Goal: Transaction & Acquisition: Purchase product/service

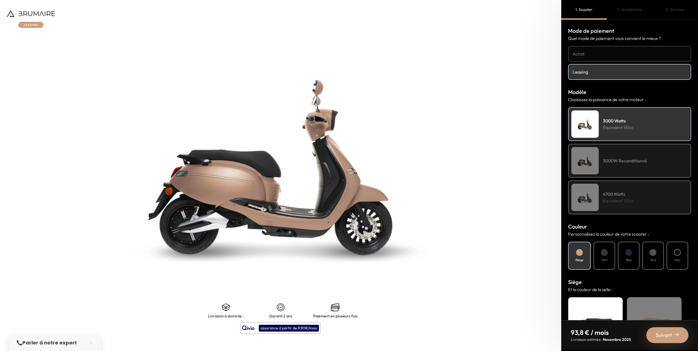
click at [644, 197] on div "4700 Watts Équivalent 125cc" at bounding box center [629, 197] width 123 height 34
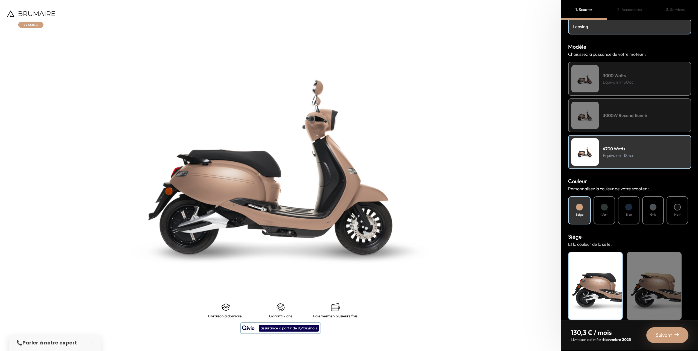
scroll to position [52, 0]
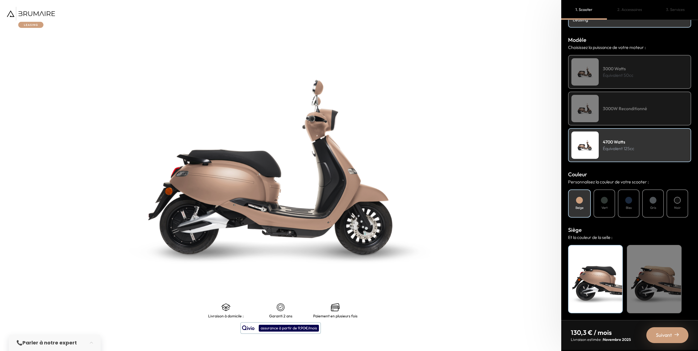
click at [603, 197] on div at bounding box center [604, 200] width 7 height 7
click at [674, 197] on div "Noir" at bounding box center [677, 203] width 22 height 28
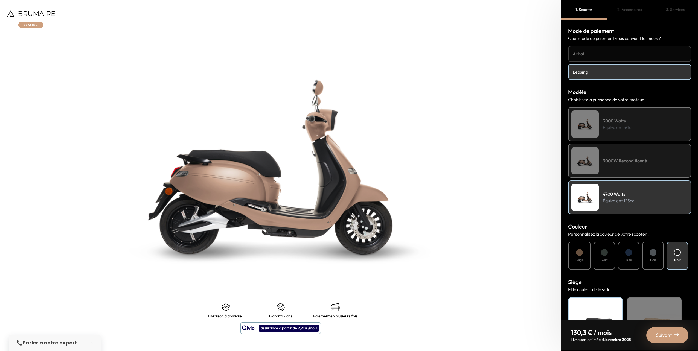
click at [587, 51] on h4 "Achat" at bounding box center [629, 54] width 114 height 7
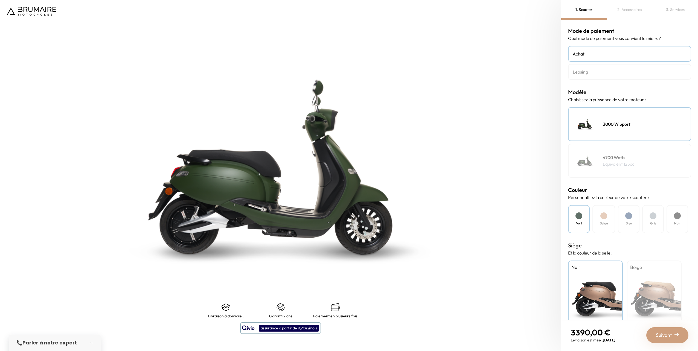
click at [597, 71] on h4 "Leasing" at bounding box center [629, 72] width 114 height 7
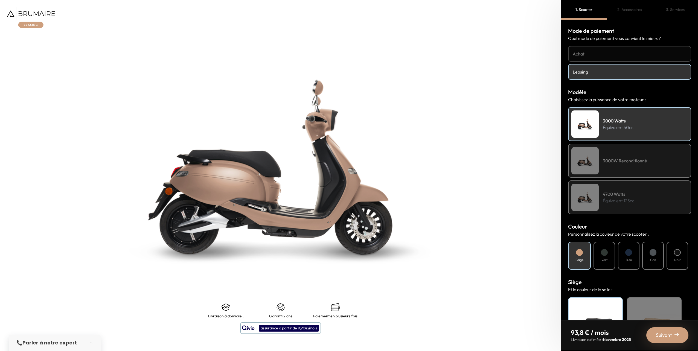
click at [629, 197] on p "Équivalent 125cc" at bounding box center [618, 200] width 31 height 7
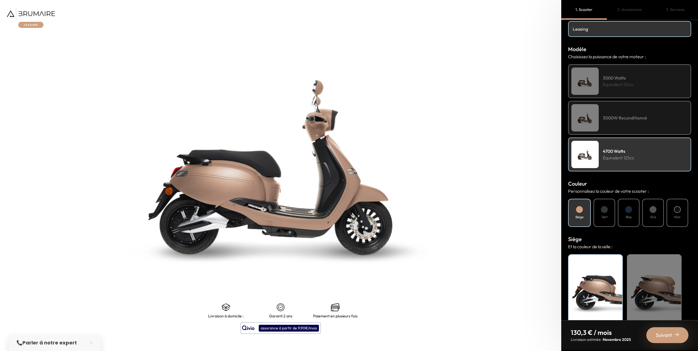
scroll to position [52, 0]
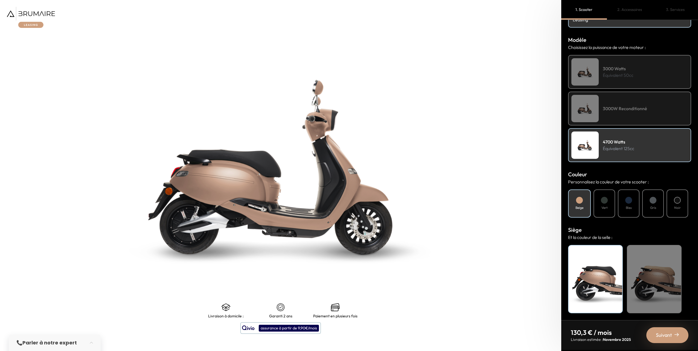
click at [652, 286] on div "Beige" at bounding box center [654, 279] width 55 height 68
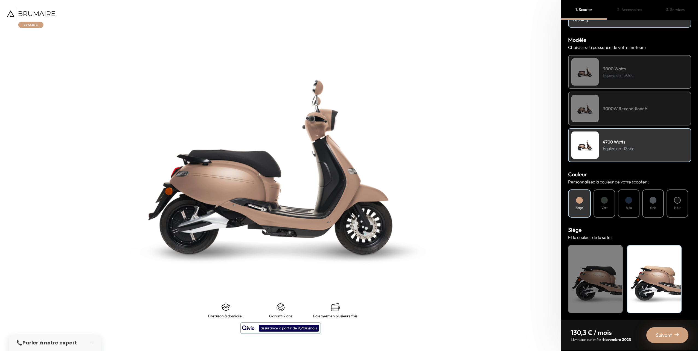
click at [582, 275] on div "Noir" at bounding box center [595, 279] width 55 height 68
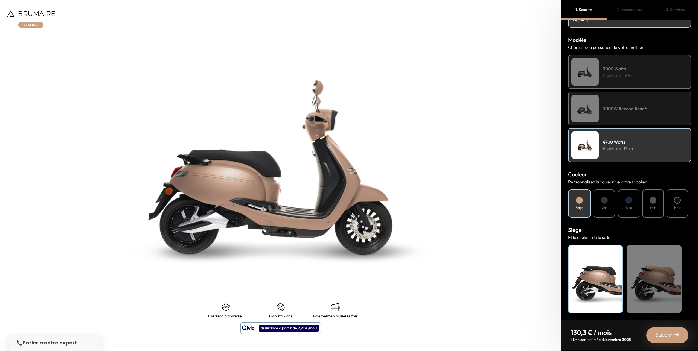
click at [656, 273] on div "Beige" at bounding box center [654, 279] width 55 height 68
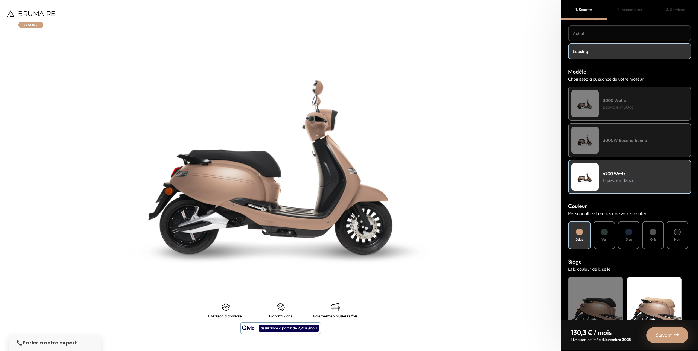
scroll to position [0, 0]
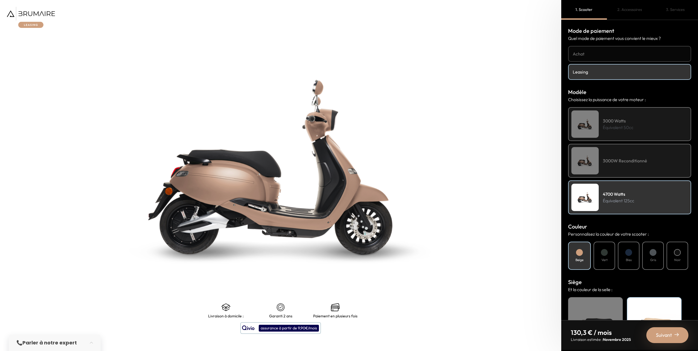
click at [633, 9] on div "2. Accessoires" at bounding box center [630, 10] width 46 height 20
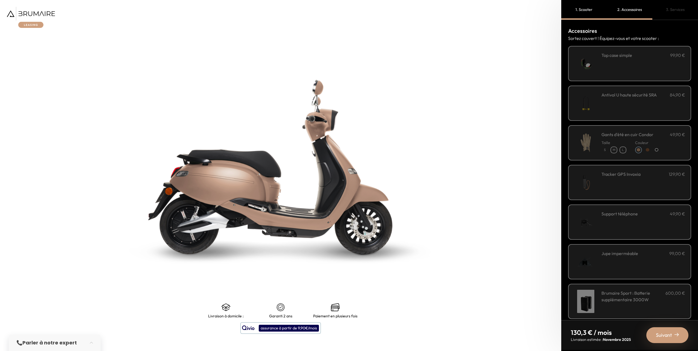
click at [605, 50] on div "**********" at bounding box center [629, 63] width 123 height 35
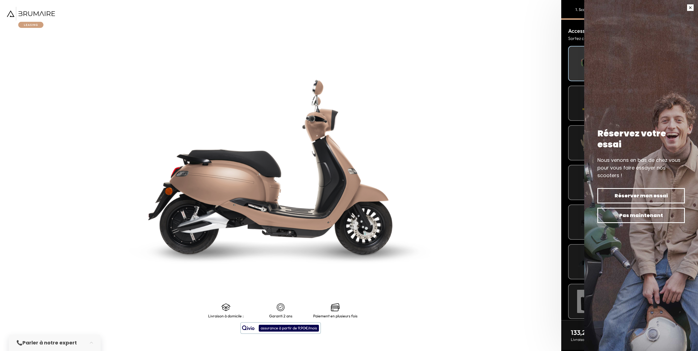
click at [690, 10] on button "button" at bounding box center [689, 7] width 15 height 15
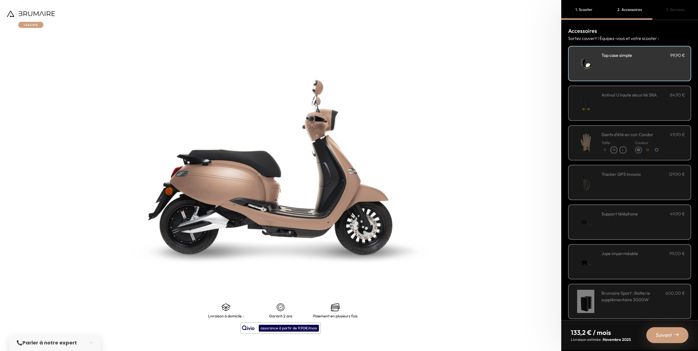
click at [586, 13] on div "1. Scooter" at bounding box center [584, 10] width 46 height 20
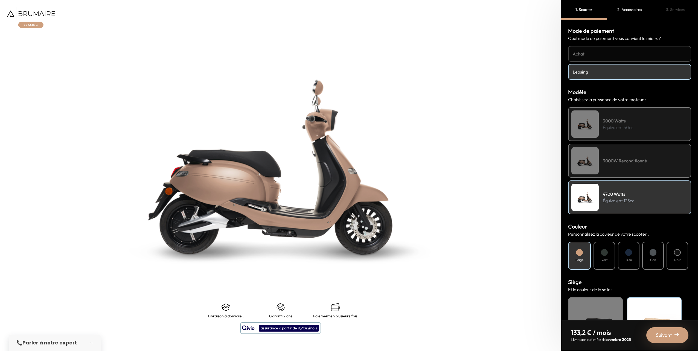
drag, startPoint x: 207, startPoint y: 164, endPoint x: 209, endPoint y: 155, distance: 9.7
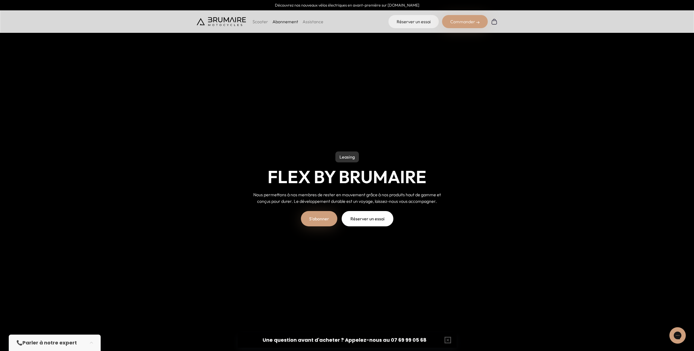
click at [460, 22] on div "Commander" at bounding box center [465, 21] width 46 height 13
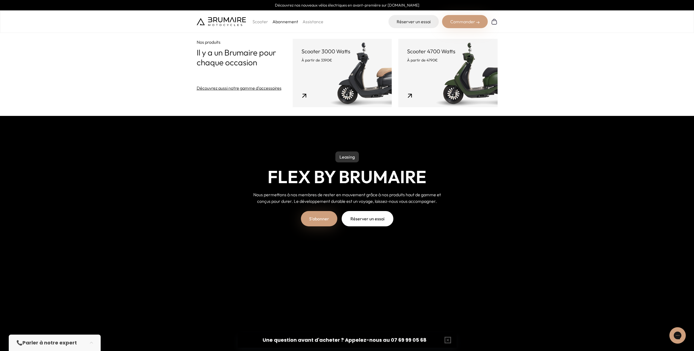
click at [258, 22] on p "Scooter" at bounding box center [260, 21] width 16 height 7
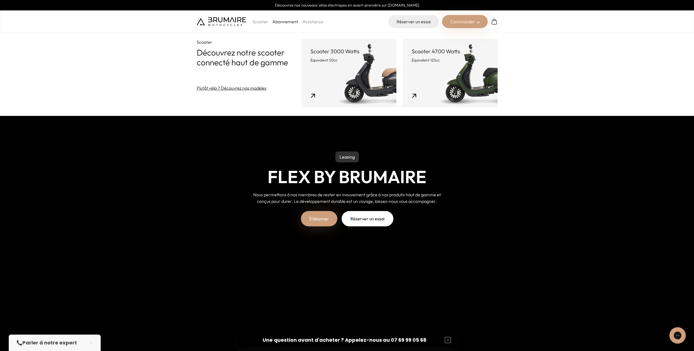
click at [442, 81] on link "Scooter 4700 Watts Équivalent 125cc" at bounding box center [450, 73] width 95 height 68
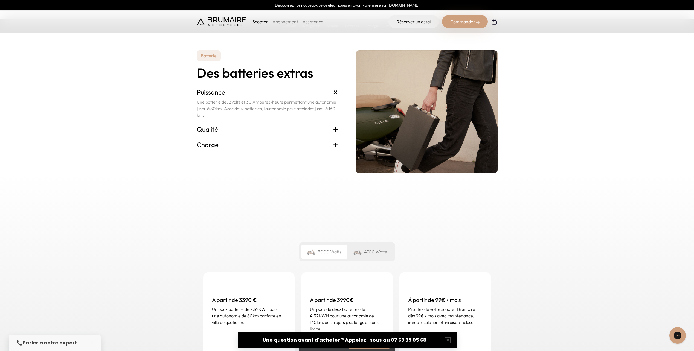
scroll to position [1312, 0]
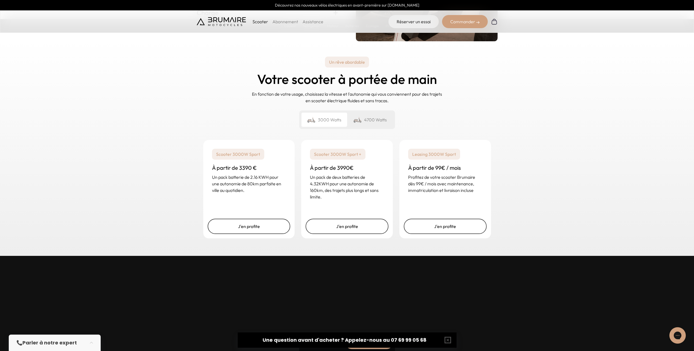
click at [350, 126] on div "4700 Watts" at bounding box center [370, 120] width 46 height 14
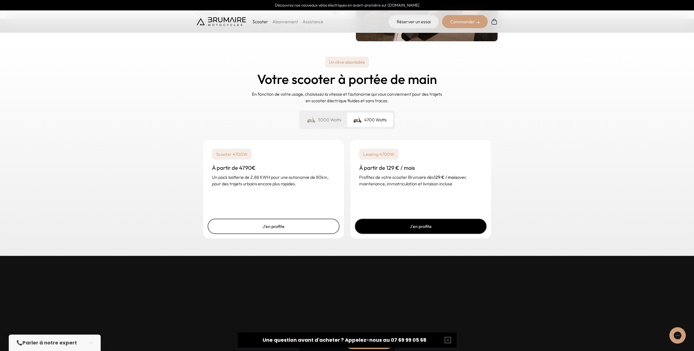
click at [411, 224] on link "J'en profite" at bounding box center [421, 226] width 132 height 15
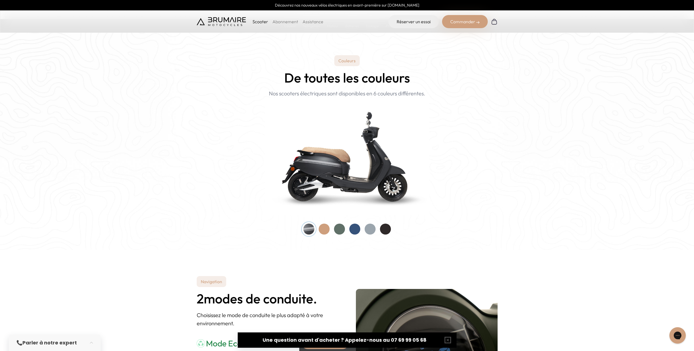
scroll to position [492, 0]
click at [276, 21] on link "Abonnement" at bounding box center [285, 21] width 26 height 5
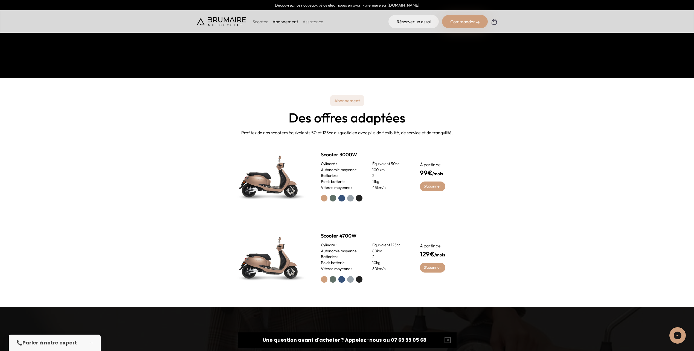
scroll to position [355, 0]
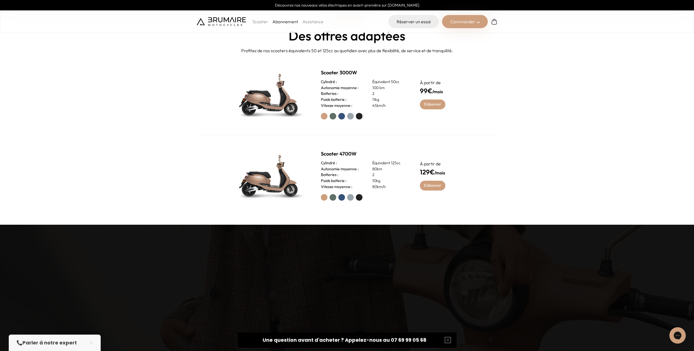
click at [350, 196] on label at bounding box center [350, 197] width 7 height 7
click at [357, 196] on label at bounding box center [359, 197] width 7 height 7
click at [435, 189] on link "S'abonner" at bounding box center [432, 186] width 25 height 10
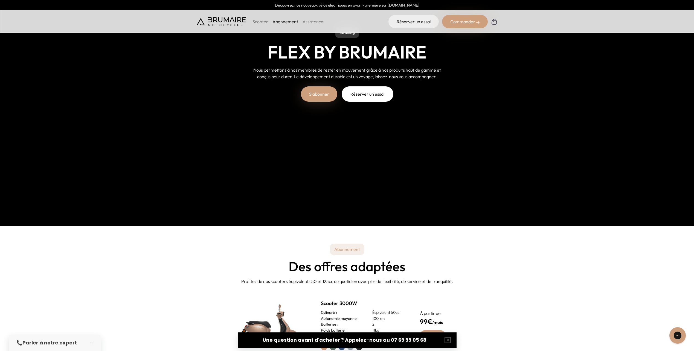
scroll to position [27, 0]
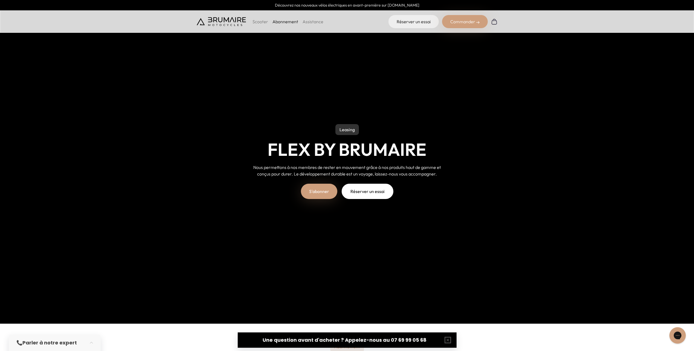
click at [303, 21] on link "Assistance" at bounding box center [312, 21] width 21 height 5
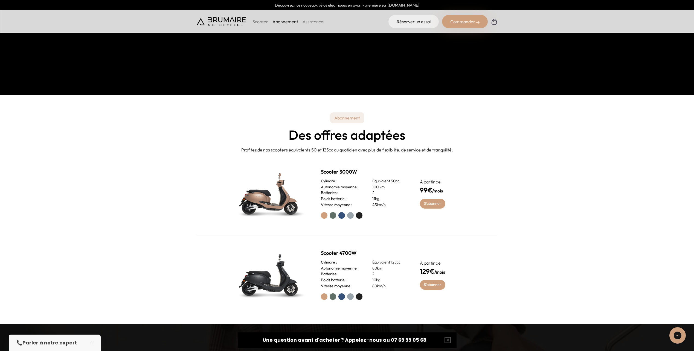
scroll to position [328, 0]
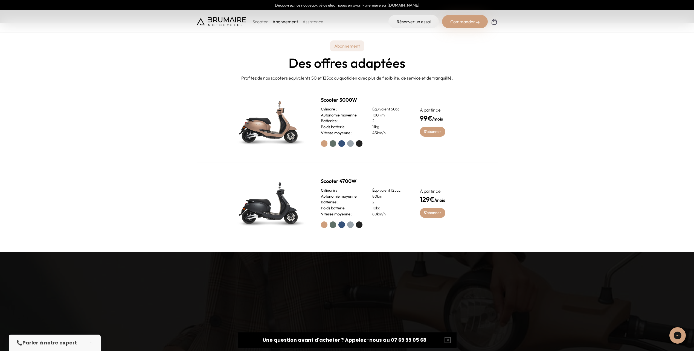
click at [281, 201] on img at bounding box center [269, 203] width 77 height 55
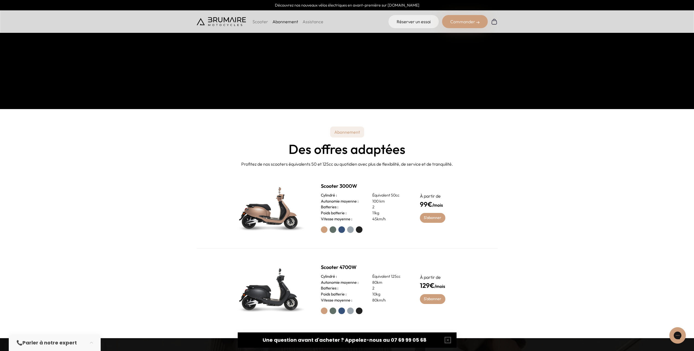
scroll to position [164, 0]
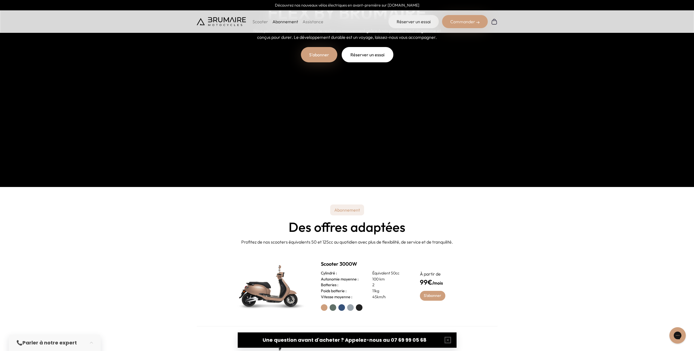
click at [262, 22] on p "Scooter" at bounding box center [260, 21] width 16 height 7
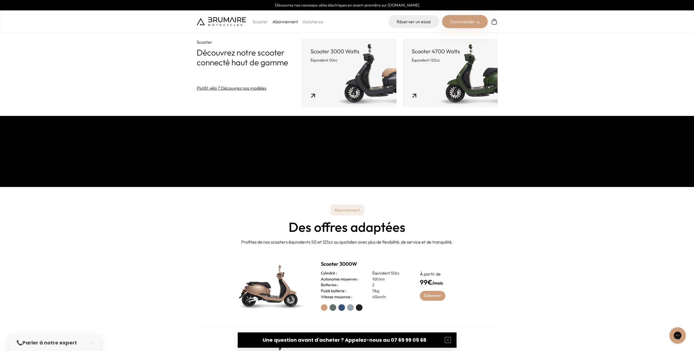
click at [455, 68] on link "Scooter 4700 Watts Équivalent 125cc" at bounding box center [450, 73] width 95 height 68
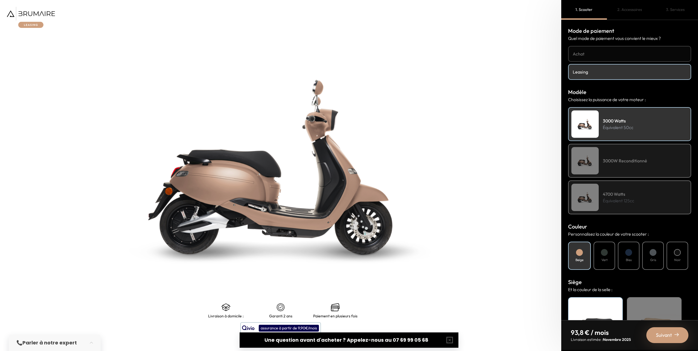
click at [646, 201] on div "4700 Watts Équivalent 125cc" at bounding box center [629, 197] width 123 height 34
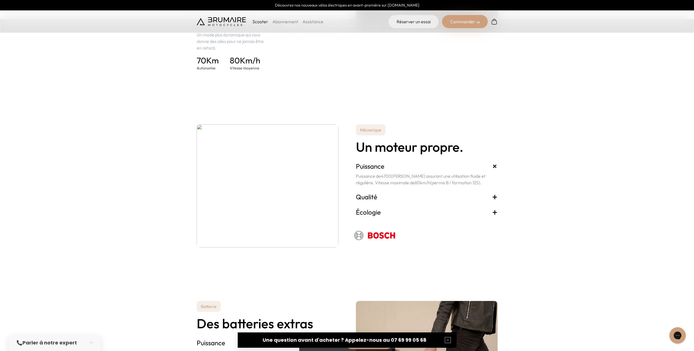
scroll to position [1121, 0]
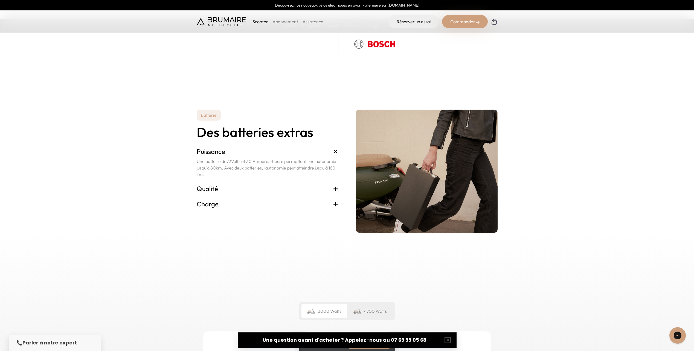
click at [339, 186] on div "Batterie Des batteries extras Puissance + Une batterie de 72 Volts et 30 Ampère…" at bounding box center [347, 171] width 301 height 123
click at [335, 191] on span "+" at bounding box center [335, 188] width 5 height 9
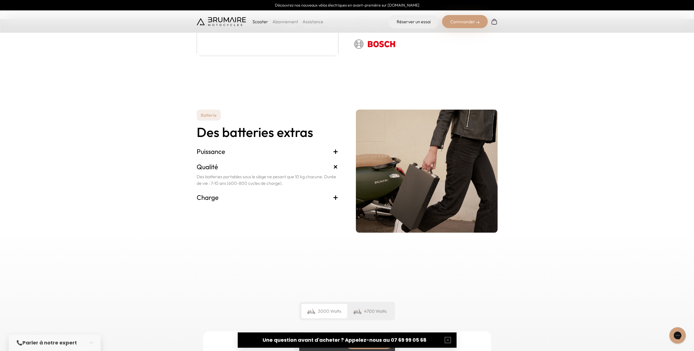
click at [334, 199] on span "+" at bounding box center [335, 197] width 5 height 9
click at [372, 314] on div "4700 Watts" at bounding box center [370, 311] width 46 height 14
click at [334, 168] on span "+" at bounding box center [335, 166] width 5 height 9
click at [335, 153] on span "+" at bounding box center [335, 151] width 5 height 9
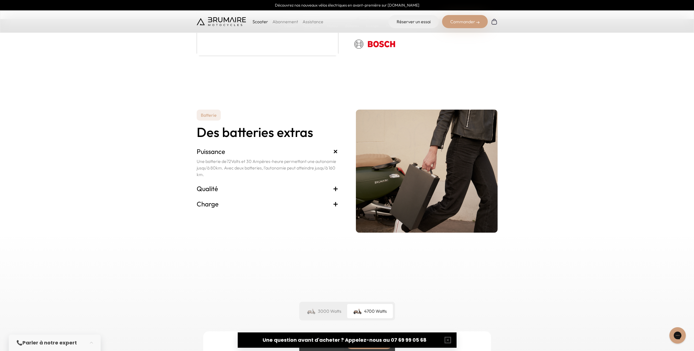
click at [337, 188] on span "+" at bounding box center [335, 188] width 5 height 9
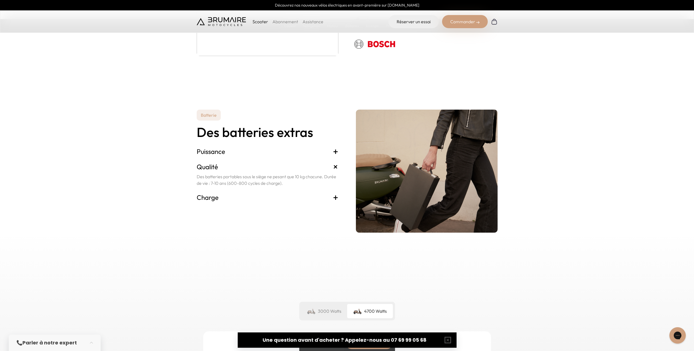
click at [337, 153] on span "+" at bounding box center [335, 151] width 5 height 9
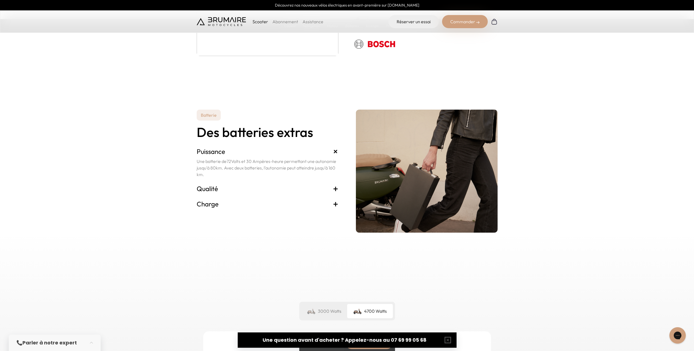
click at [331, 185] on h3 "Qualité +" at bounding box center [268, 188] width 142 height 9
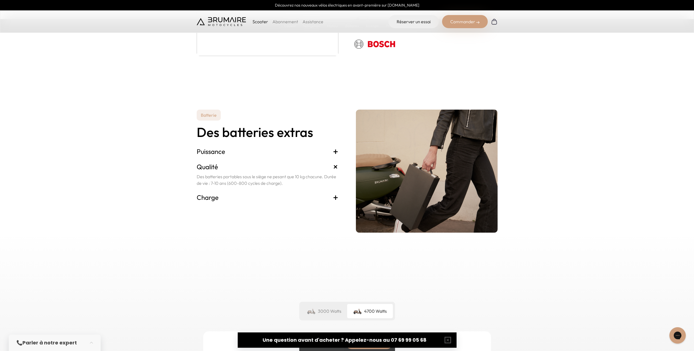
click at [332, 197] on h3 "Charge +" at bounding box center [268, 197] width 142 height 9
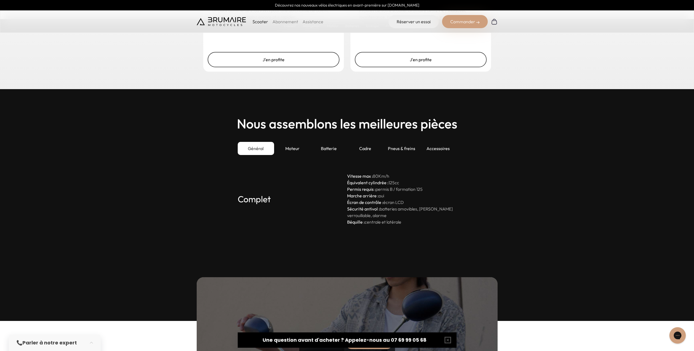
scroll to position [1531, 0]
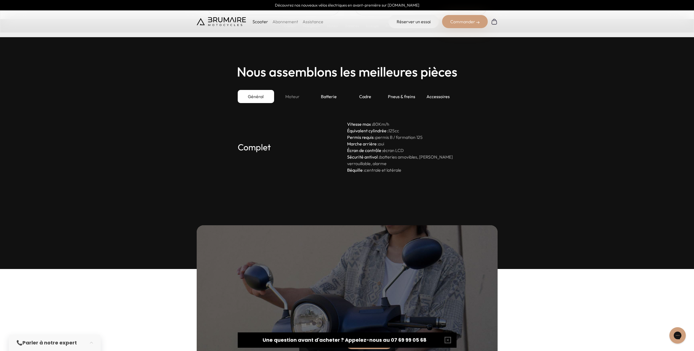
click at [298, 99] on div "Moteur" at bounding box center [292, 96] width 36 height 13
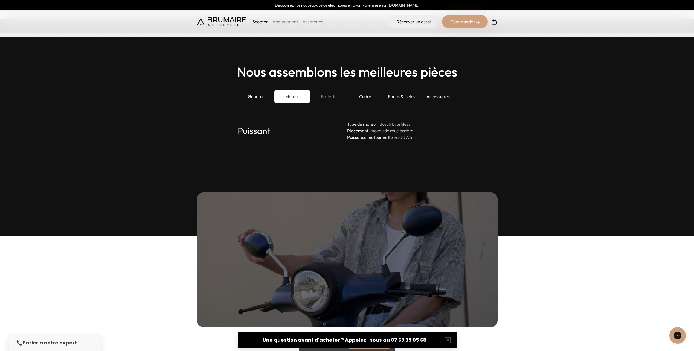
click at [336, 99] on div "Batterie" at bounding box center [328, 96] width 36 height 13
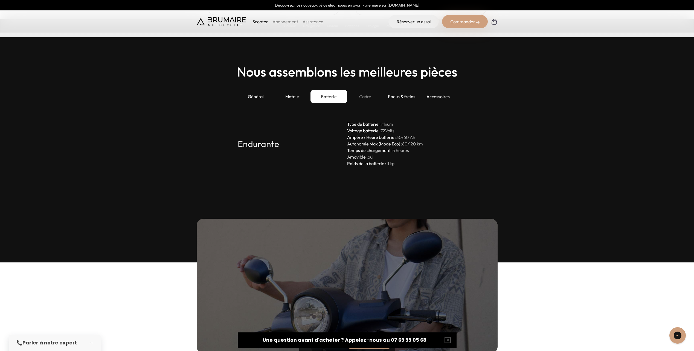
click at [364, 95] on div "Cadre" at bounding box center [365, 96] width 36 height 13
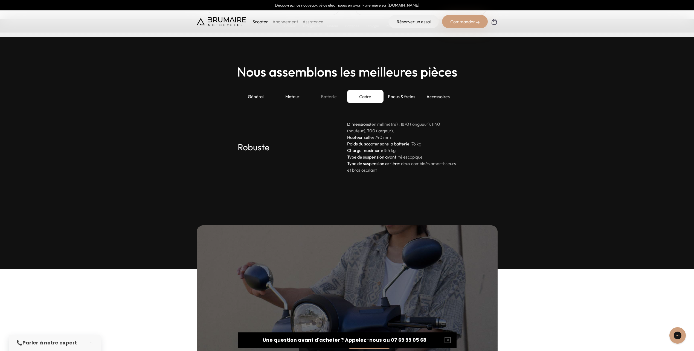
click at [319, 93] on div "Batterie" at bounding box center [328, 96] width 36 height 13
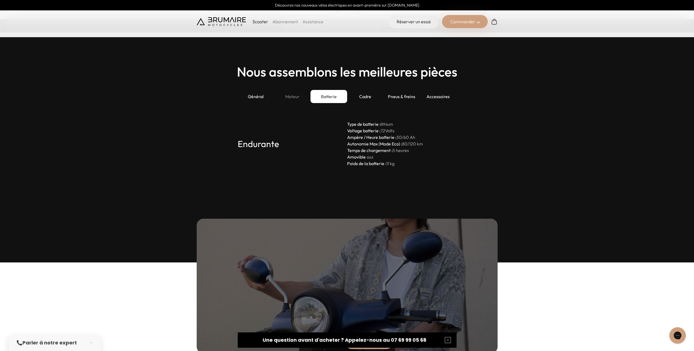
click at [296, 97] on div "Moteur" at bounding box center [292, 96] width 36 height 13
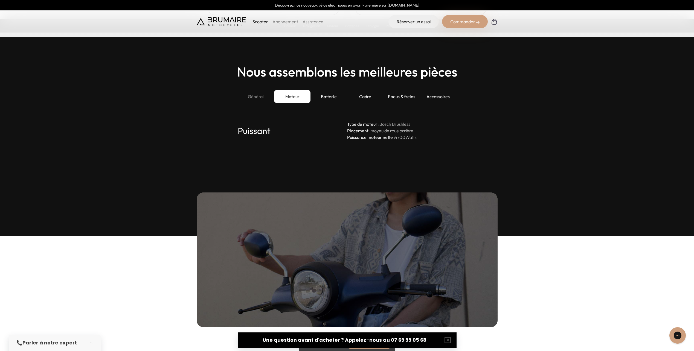
click at [244, 90] on div "Général" at bounding box center [256, 96] width 36 height 13
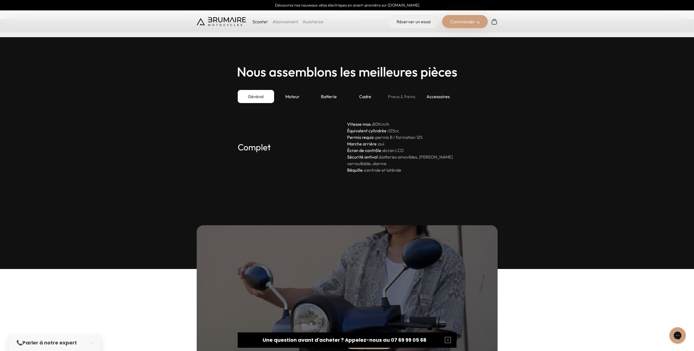
click at [406, 91] on div "Pneus & freins" at bounding box center [401, 96] width 36 height 13
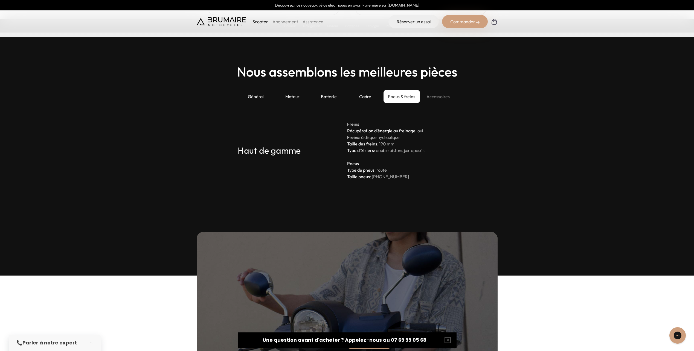
click at [436, 94] on div "Accessoires" at bounding box center [438, 96] width 36 height 13
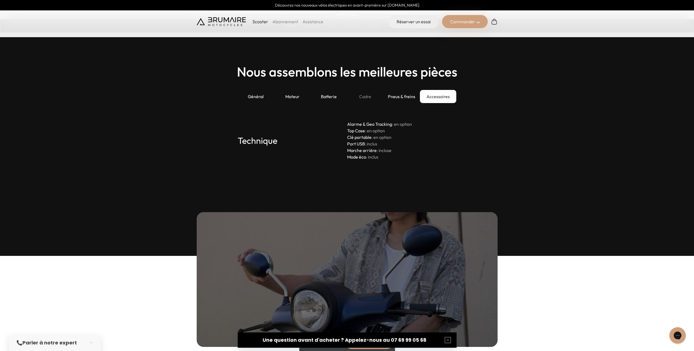
click at [355, 95] on div "Cadre" at bounding box center [365, 96] width 36 height 13
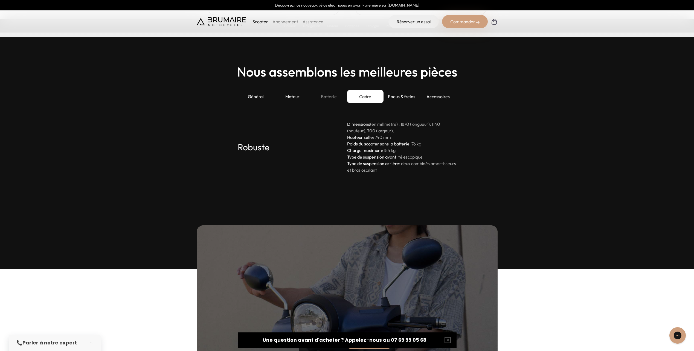
click at [322, 100] on div "Batterie" at bounding box center [328, 96] width 36 height 13
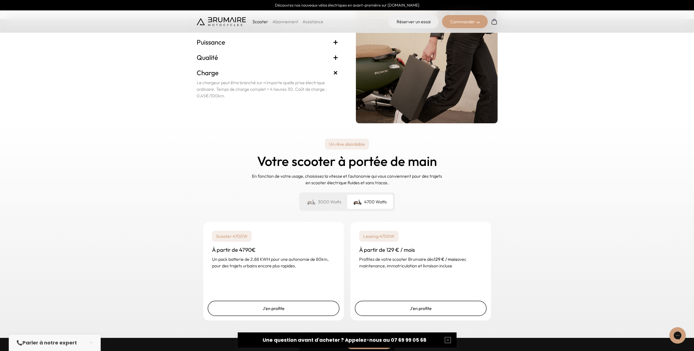
scroll to position [1203, 0]
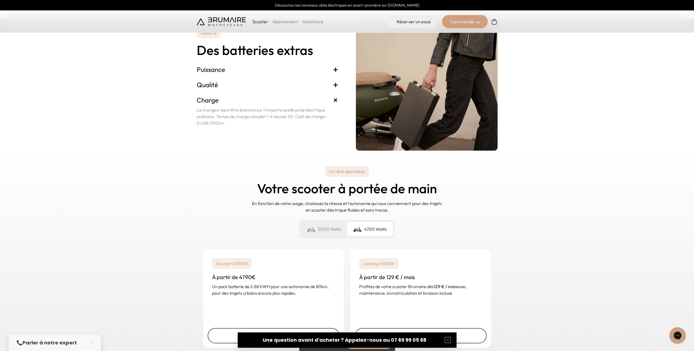
click at [464, 13] on div "Scooter Abonnement Assistance Réserver un essai Commander" at bounding box center [347, 21] width 694 height 22
click at [464, 15] on div "Commander" at bounding box center [465, 21] width 46 height 13
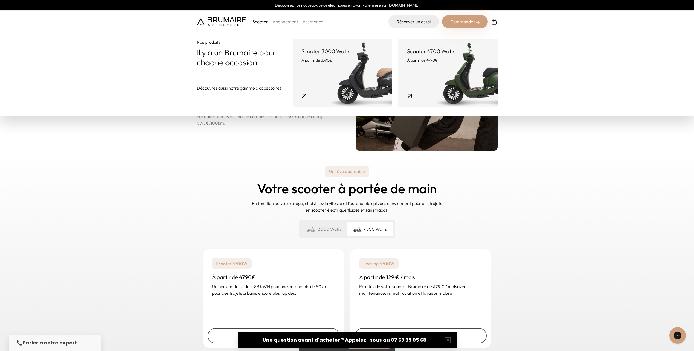
click at [457, 75] on link "Scooter 4700 Watts À partir de 4790€" at bounding box center [447, 73] width 99 height 68
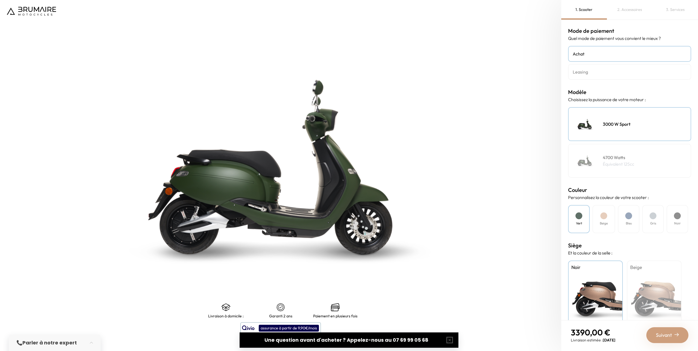
click at [602, 162] on div "4700 Watts Équivalent 125cc" at bounding box center [629, 161] width 123 height 34
click at [601, 65] on link "Leasing" at bounding box center [629, 72] width 123 height 16
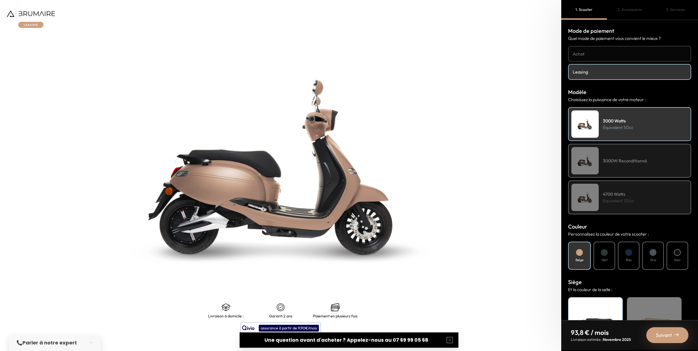
click at [616, 186] on div "4700 Watts Équivalent 125cc" at bounding box center [629, 197] width 123 height 34
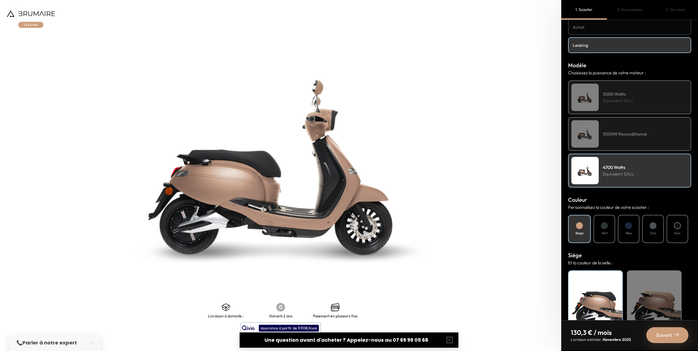
scroll to position [52, 0]
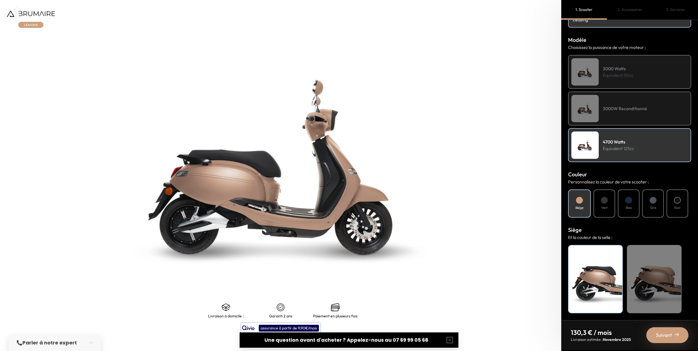
click at [682, 207] on div "Noir" at bounding box center [677, 203] width 22 height 28
click at [662, 334] on span "Suivant" at bounding box center [664, 335] width 16 height 8
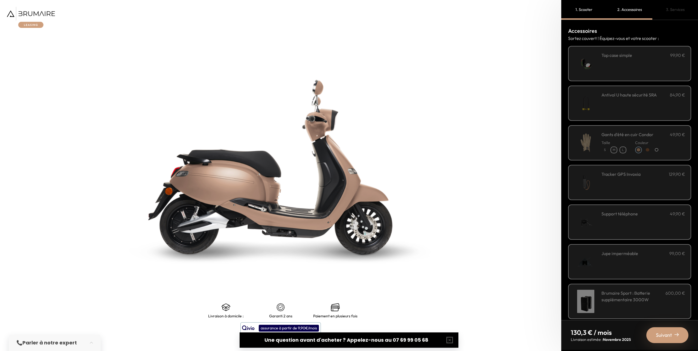
click at [617, 59] on div "**********" at bounding box center [643, 63] width 84 height 23
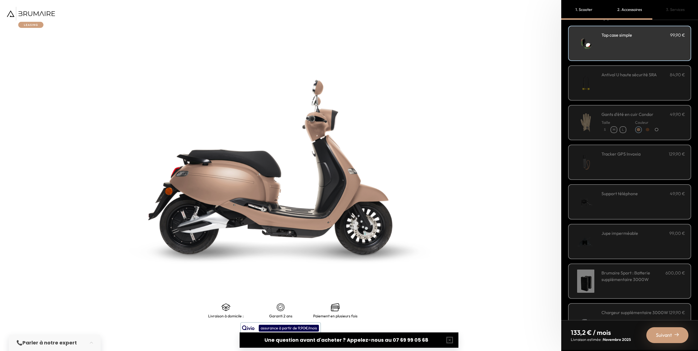
scroll to position [0, 0]
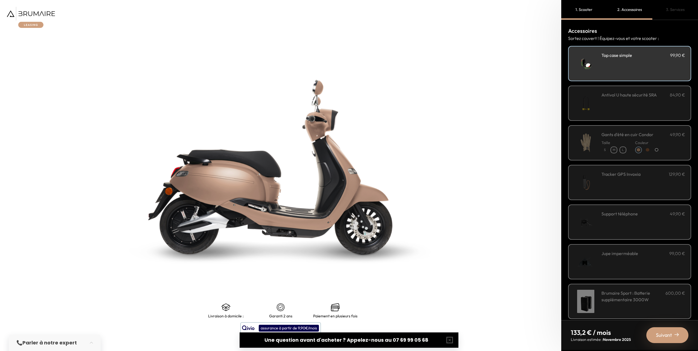
click at [624, 64] on div "**********" at bounding box center [643, 63] width 84 height 23
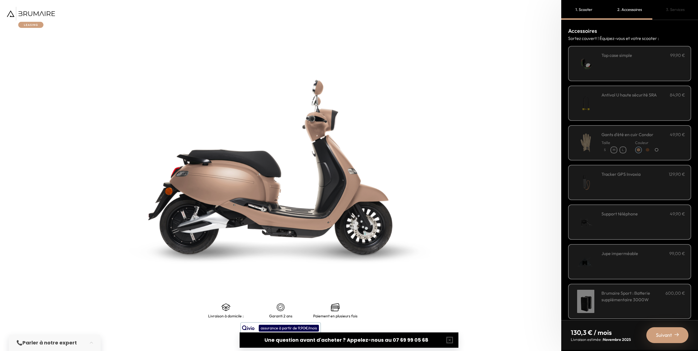
click at [630, 66] on div "**********" at bounding box center [643, 63] width 84 height 23
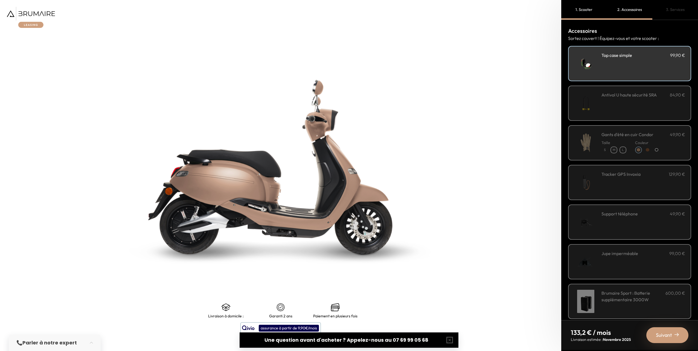
click at [615, 63] on div "**********" at bounding box center [643, 63] width 84 height 23
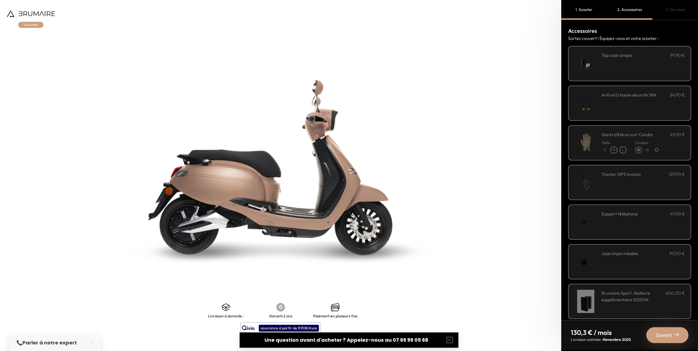
click at [634, 105] on div "Antivol U haute sécurité SRA 84,90 €" at bounding box center [643, 103] width 84 height 23
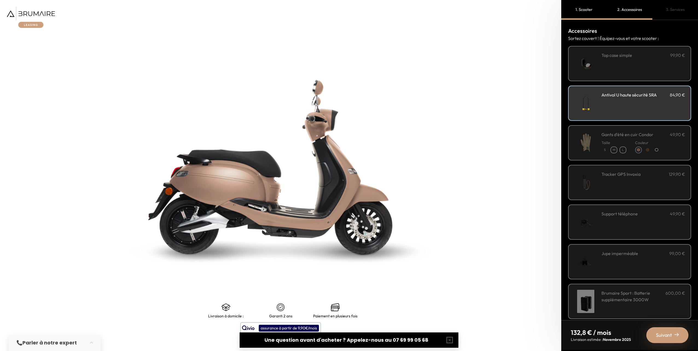
drag, startPoint x: 634, startPoint y: 105, endPoint x: 632, endPoint y: 106, distance: 2.8
click at [634, 105] on div "Antivol U haute sécurité SRA 84,90 €" at bounding box center [643, 103] width 84 height 23
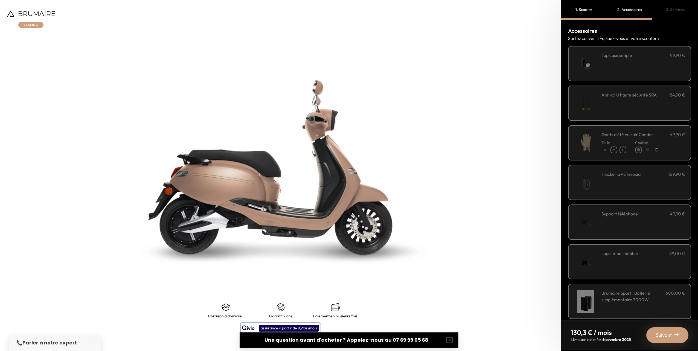
click at [641, 188] on div "Tracker GPS Invoxia 129,90 €" at bounding box center [643, 182] width 84 height 23
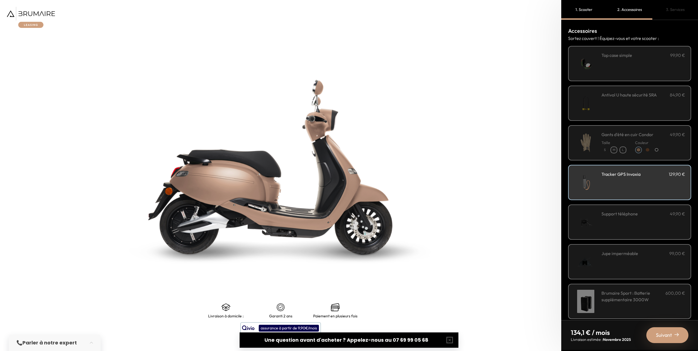
click at [642, 187] on div "Tracker GPS Invoxia 129,90 €" at bounding box center [643, 182] width 84 height 23
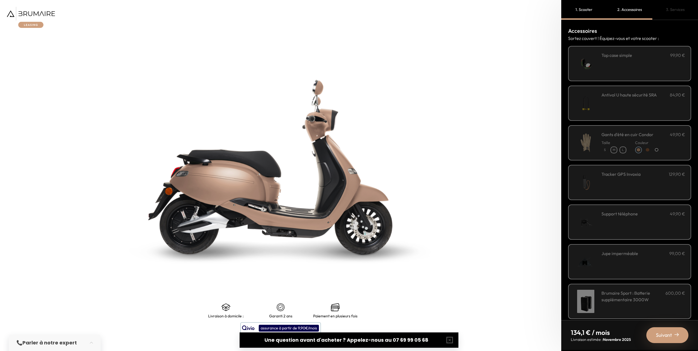
click at [636, 210] on div "Support téléphone 49,90 €" at bounding box center [629, 221] width 123 height 35
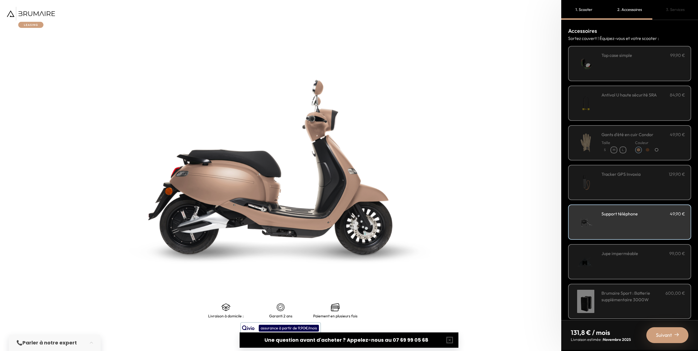
click at [648, 226] on div "Support téléphone 49,90 €" at bounding box center [643, 222] width 84 height 23
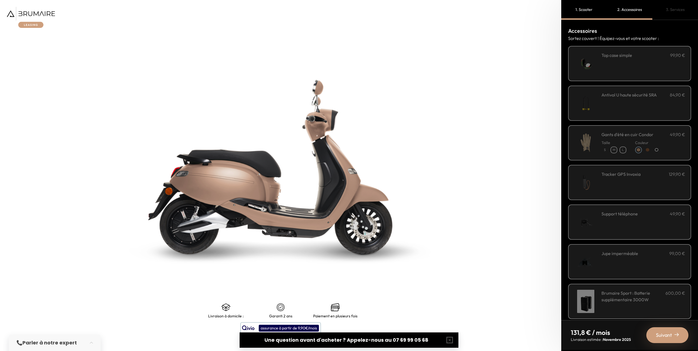
click at [641, 264] on div "Jupe imperméable 99,00 €" at bounding box center [643, 261] width 84 height 23
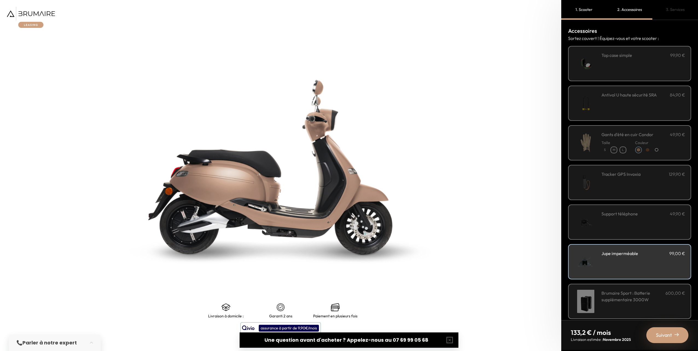
click at [651, 255] on div "Jupe imperméable 99,00 €" at bounding box center [643, 253] width 84 height 7
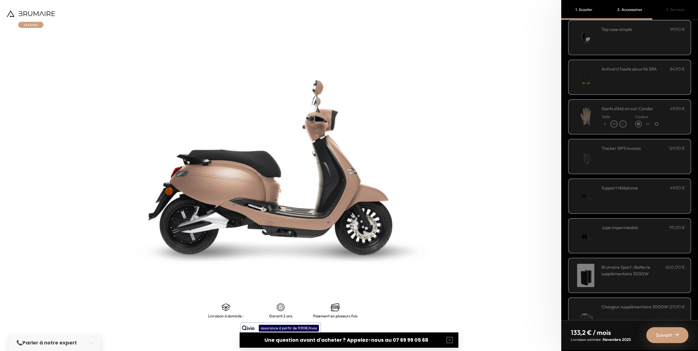
scroll to position [45, 0]
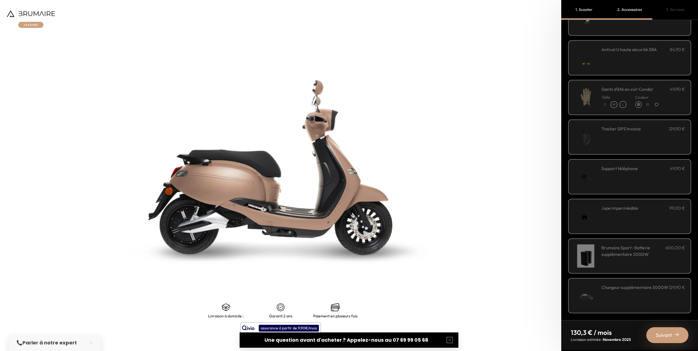
click at [651, 261] on div "Brumaire Sport : Batterie supplémentaire 3000W 600,00 €" at bounding box center [643, 255] width 84 height 23
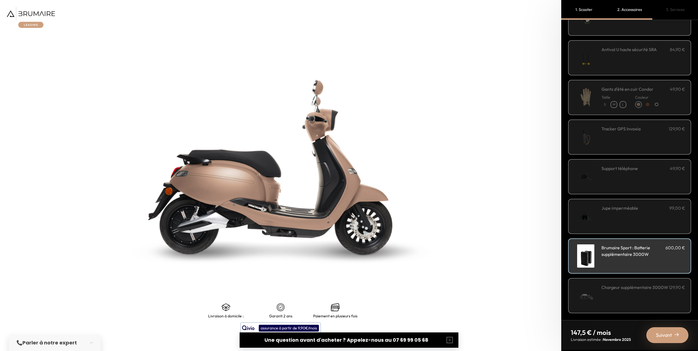
click at [636, 291] on h3 "Chargeur supplémentaire 3000W" at bounding box center [634, 287] width 67 height 7
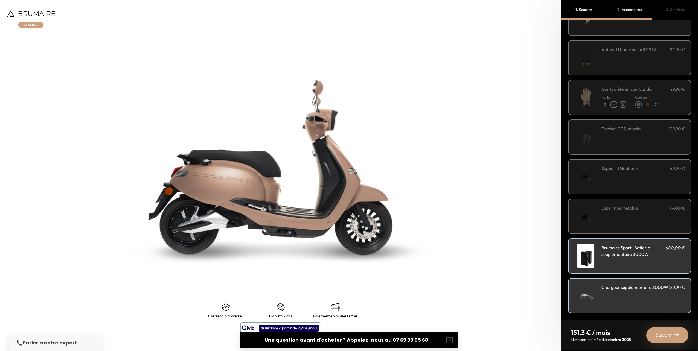
click at [626, 255] on h3 "Brumaire Sport : Batterie supplémentaire 3000W" at bounding box center [633, 250] width 64 height 13
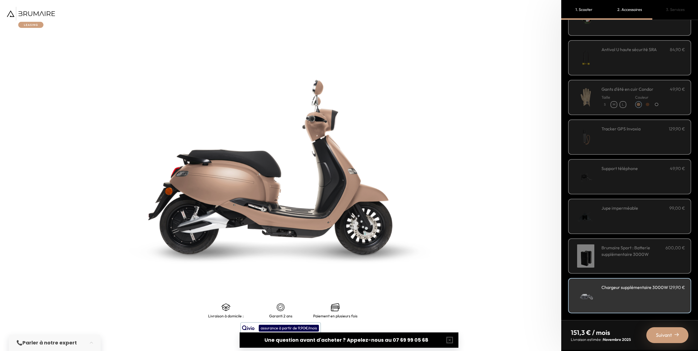
click at [624, 297] on div "Chargeur supplémentaire 3000W 129,90 €" at bounding box center [643, 295] width 84 height 23
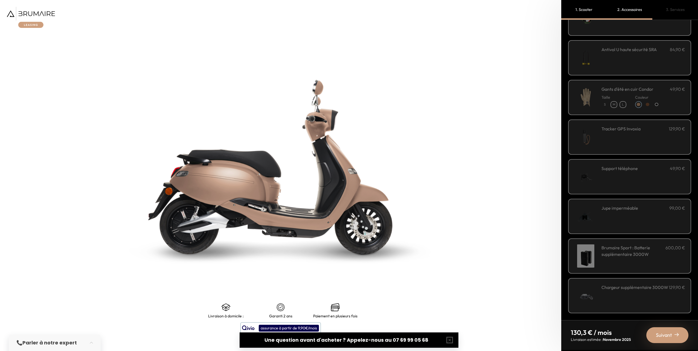
click at [633, 264] on div "Brumaire Sport : Batterie supplémentaire 3000W 600,00 €" at bounding box center [643, 255] width 84 height 23
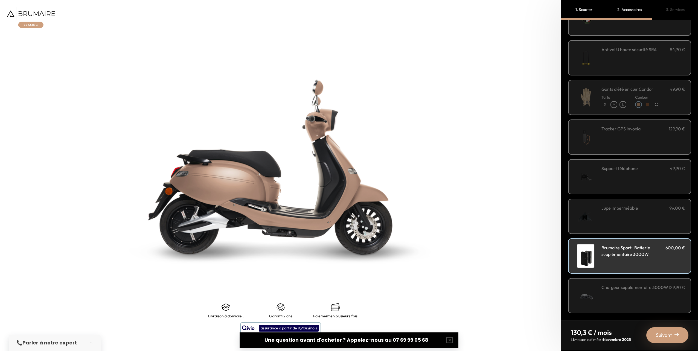
click at [646, 305] on div "Chargeur supplémentaire 3000W 129,90 €" at bounding box center [643, 295] width 84 height 23
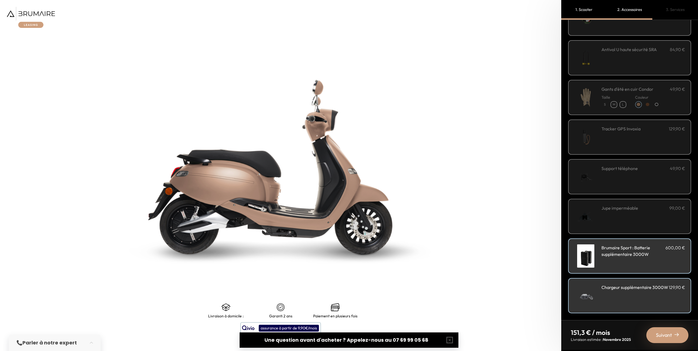
click at [646, 302] on div "Chargeur supplémentaire 3000W 129,90 €" at bounding box center [643, 295] width 84 height 23
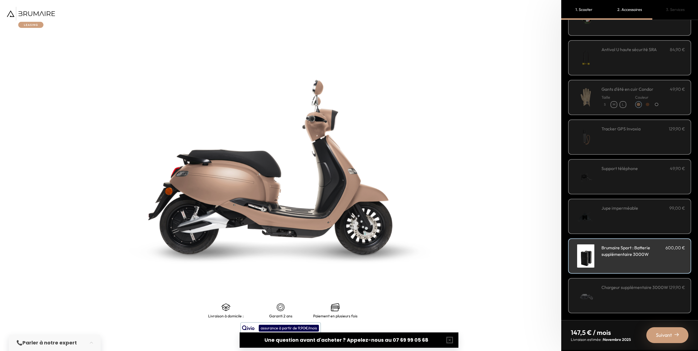
click at [662, 336] on span "Suivant" at bounding box center [664, 335] width 16 height 8
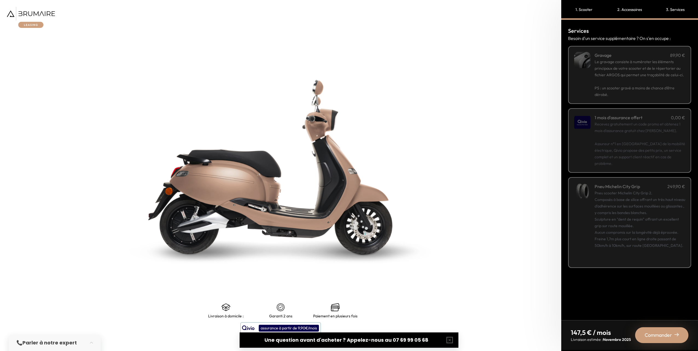
click at [631, 73] on span "Le gravage consiste à numéroter les éléments principaux de votre scooter et de …" at bounding box center [638, 68] width 89 height 18
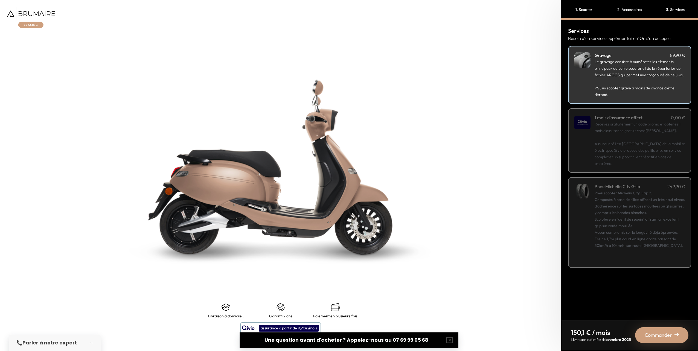
click at [651, 210] on div "Pneu scooter Michelin City Grip 2. Composés à base de silice offrant un très ha…" at bounding box center [639, 226] width 90 height 72
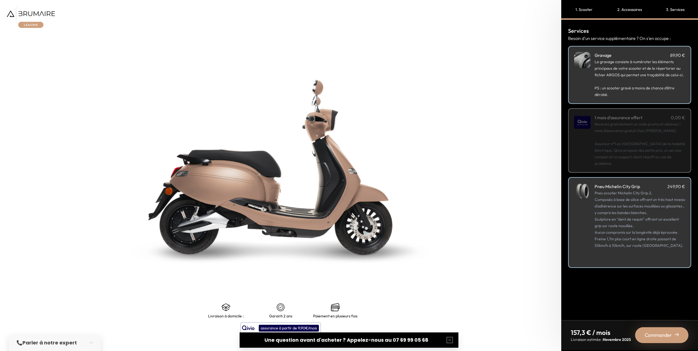
click at [641, 212] on div "Pneu scooter Michelin City Grip 2. Composés à base de silice offrant un très ha…" at bounding box center [639, 226] width 90 height 72
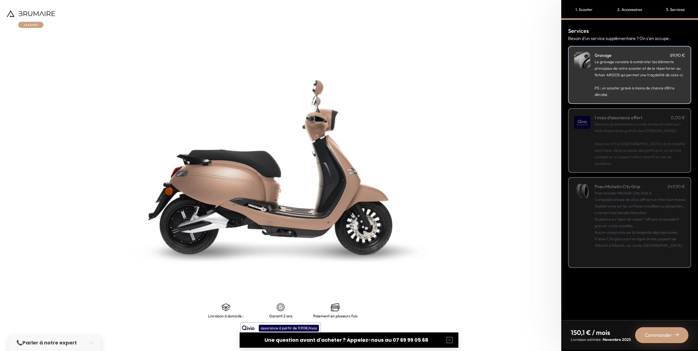
click at [665, 333] on span "Commander" at bounding box center [657, 335] width 27 height 8
